Goal: Information Seeking & Learning: Learn about a topic

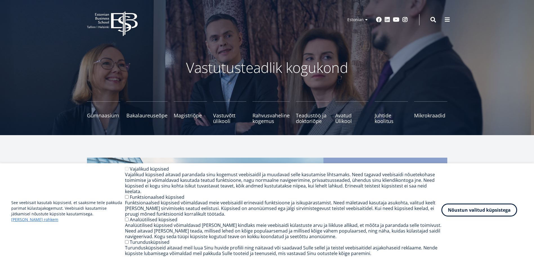
click at [478, 213] on button "Nõustun valitud küpsistega" at bounding box center [479, 209] width 76 height 13
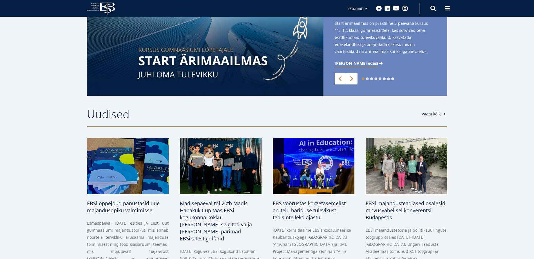
scroll to position [28, 0]
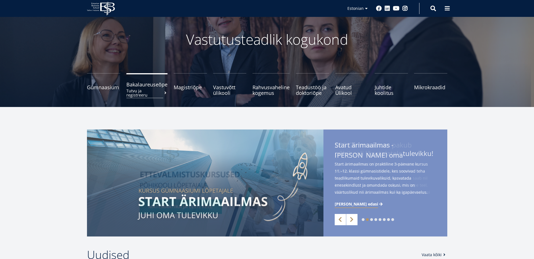
click at [153, 85] on span "Bakalaureuseõpe Tutvu ja registreeru" at bounding box center [146, 85] width 41 height 6
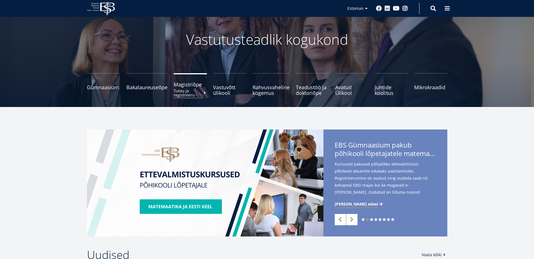
click at [184, 89] on small "Tutvu ja registreeru" at bounding box center [190, 93] width 33 height 8
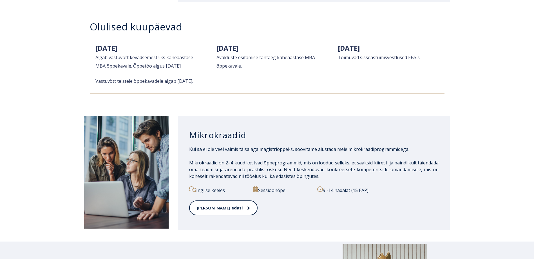
scroll to position [844, 0]
